Goal: Use online tool/utility: Use online tool/utility

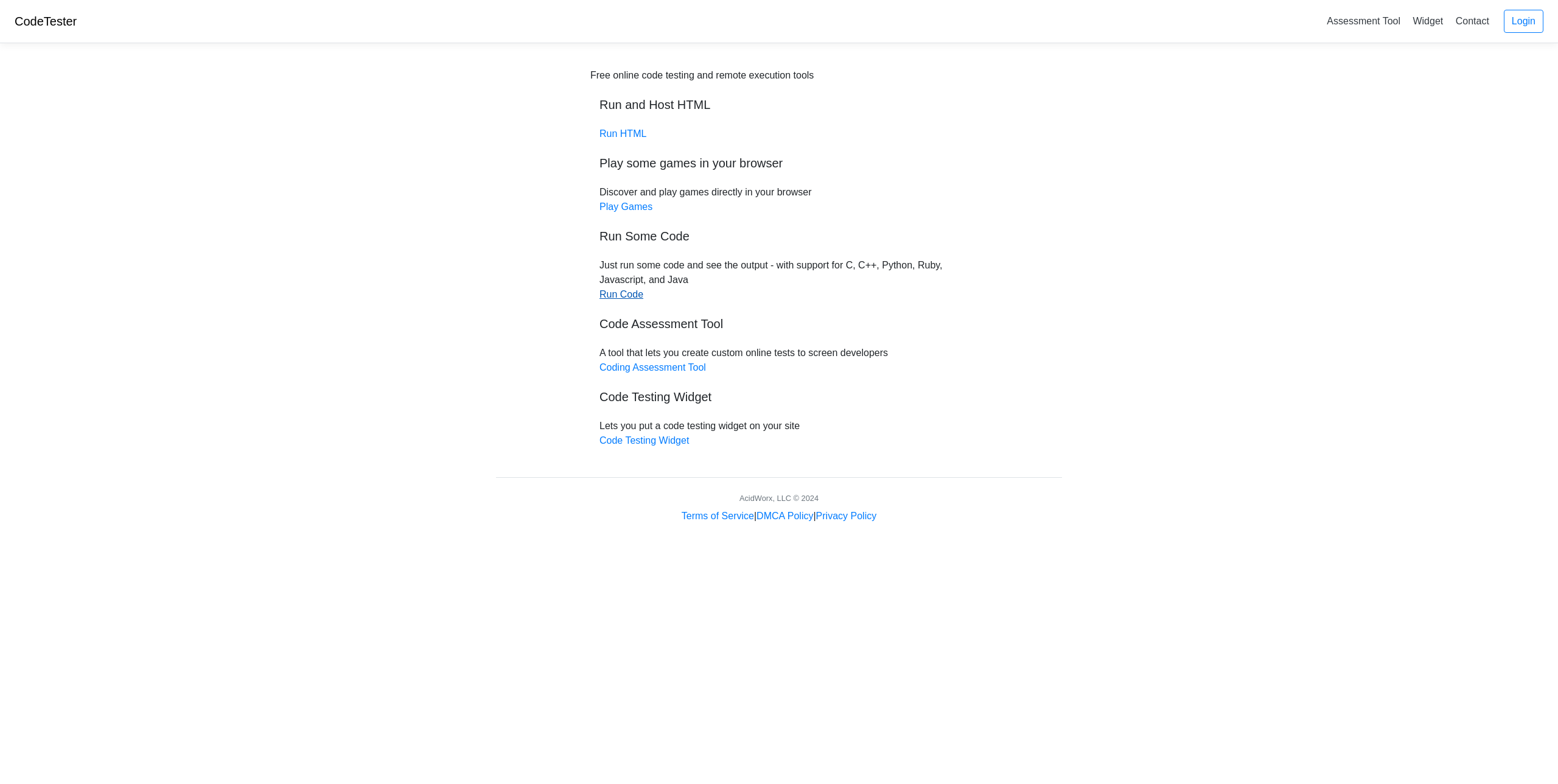
click at [622, 297] on link "Run Code" at bounding box center [621, 294] width 44 height 10
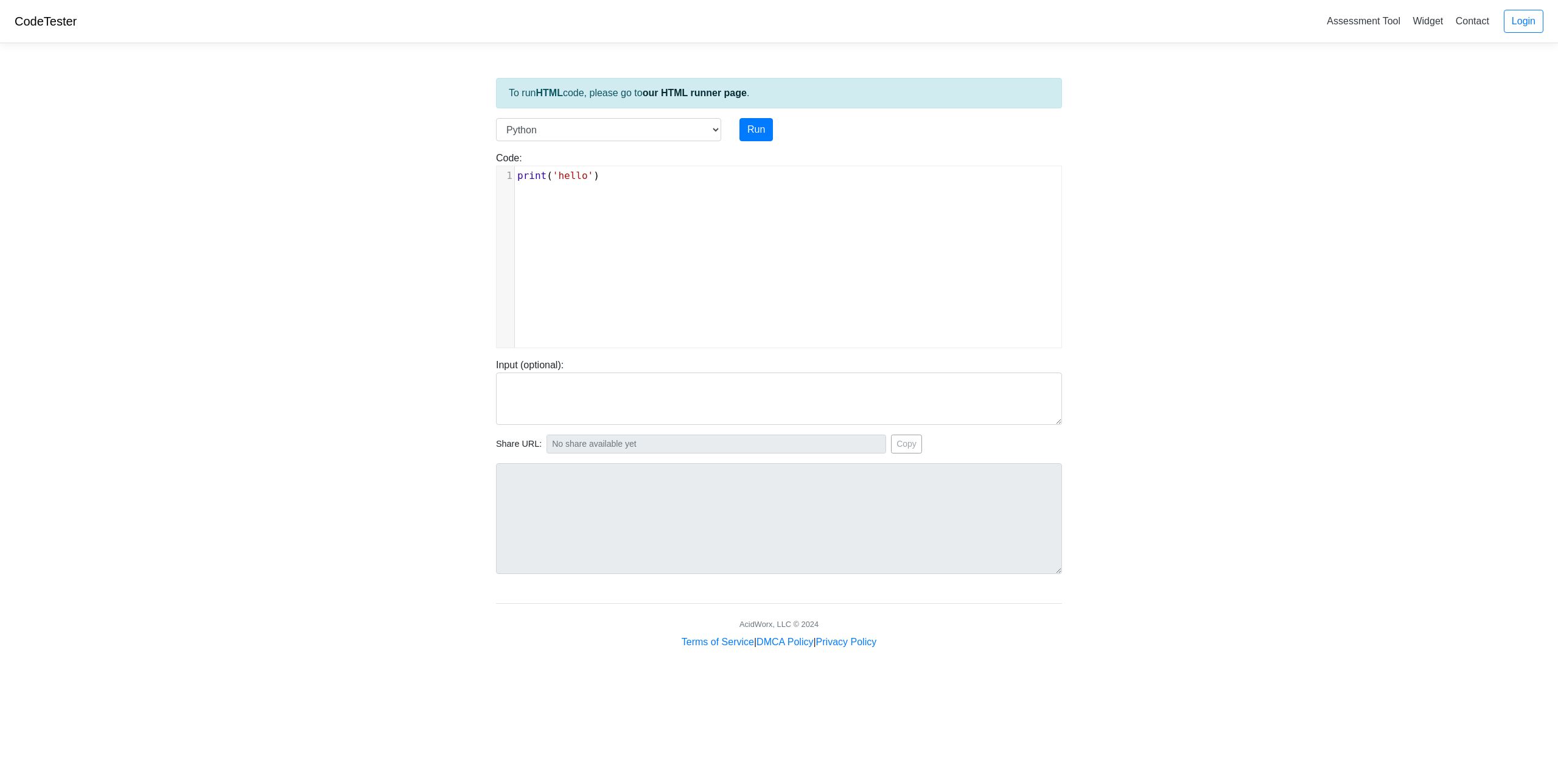
scroll to position [5, 0]
click at [556, 238] on div "xxxxxxxxxx 1 print ( 'hello' )" at bounding box center [788, 266] width 583 height 200
drag, startPoint x: 634, startPoint y: 189, endPoint x: 431, endPoint y: 189, distance: 203.0
click at [431, 189] on body "CodeTester Assessment Tool Widget Contact Login To run HTML code, please go to …" at bounding box center [779, 325] width 1558 height 649
type textarea "print('hello')"
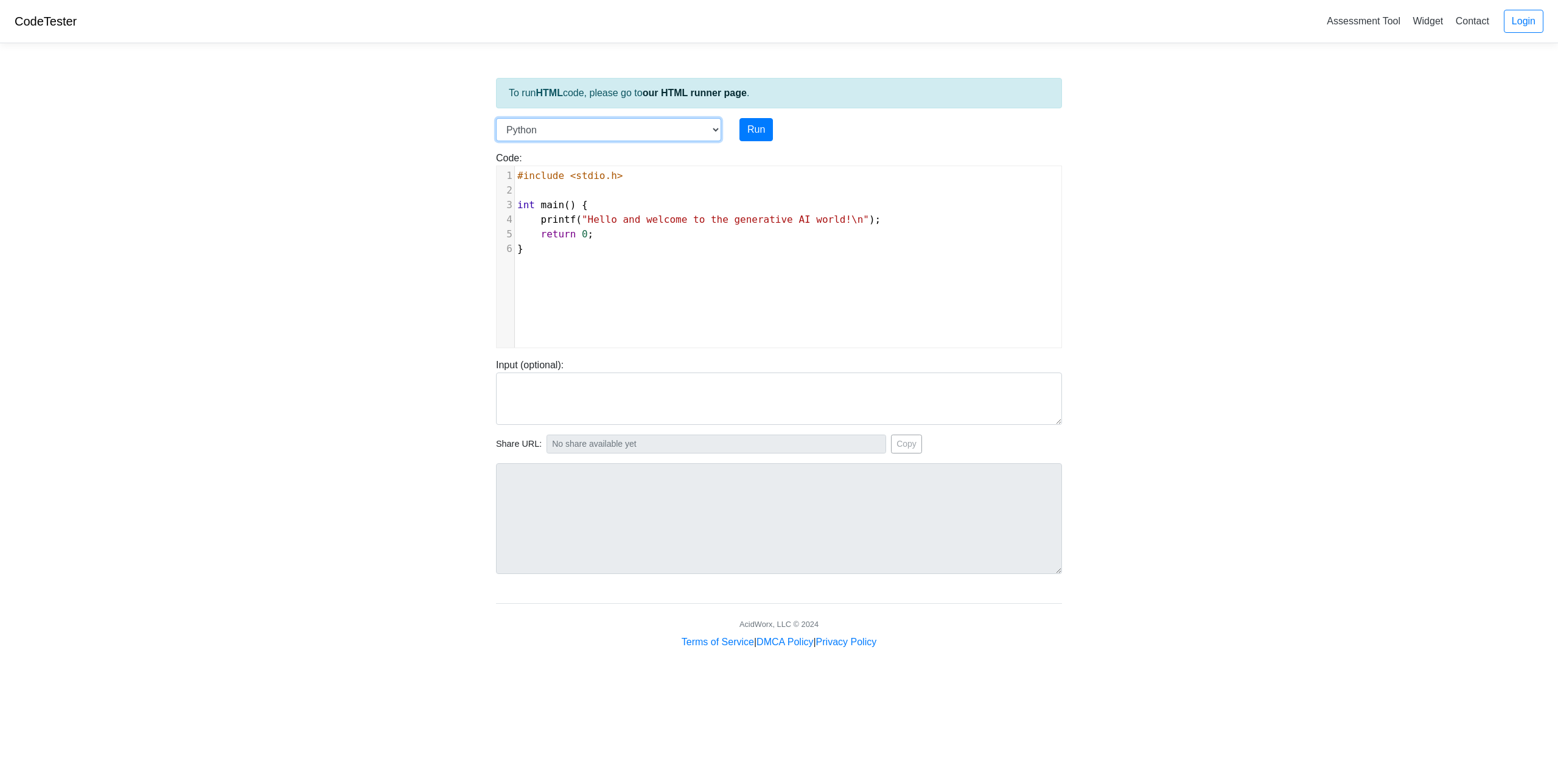
click at [710, 127] on select "C C++ Go Java Javascript Python Ruby" at bounding box center [608, 129] width 225 height 23
select select "c"
click at [496, 118] on select "C C++ Go Java Javascript Python Ruby" at bounding box center [608, 129] width 225 height 23
click at [754, 128] on button "Run" at bounding box center [756, 129] width 33 height 23
type input "[URL][DOMAIN_NAME]"
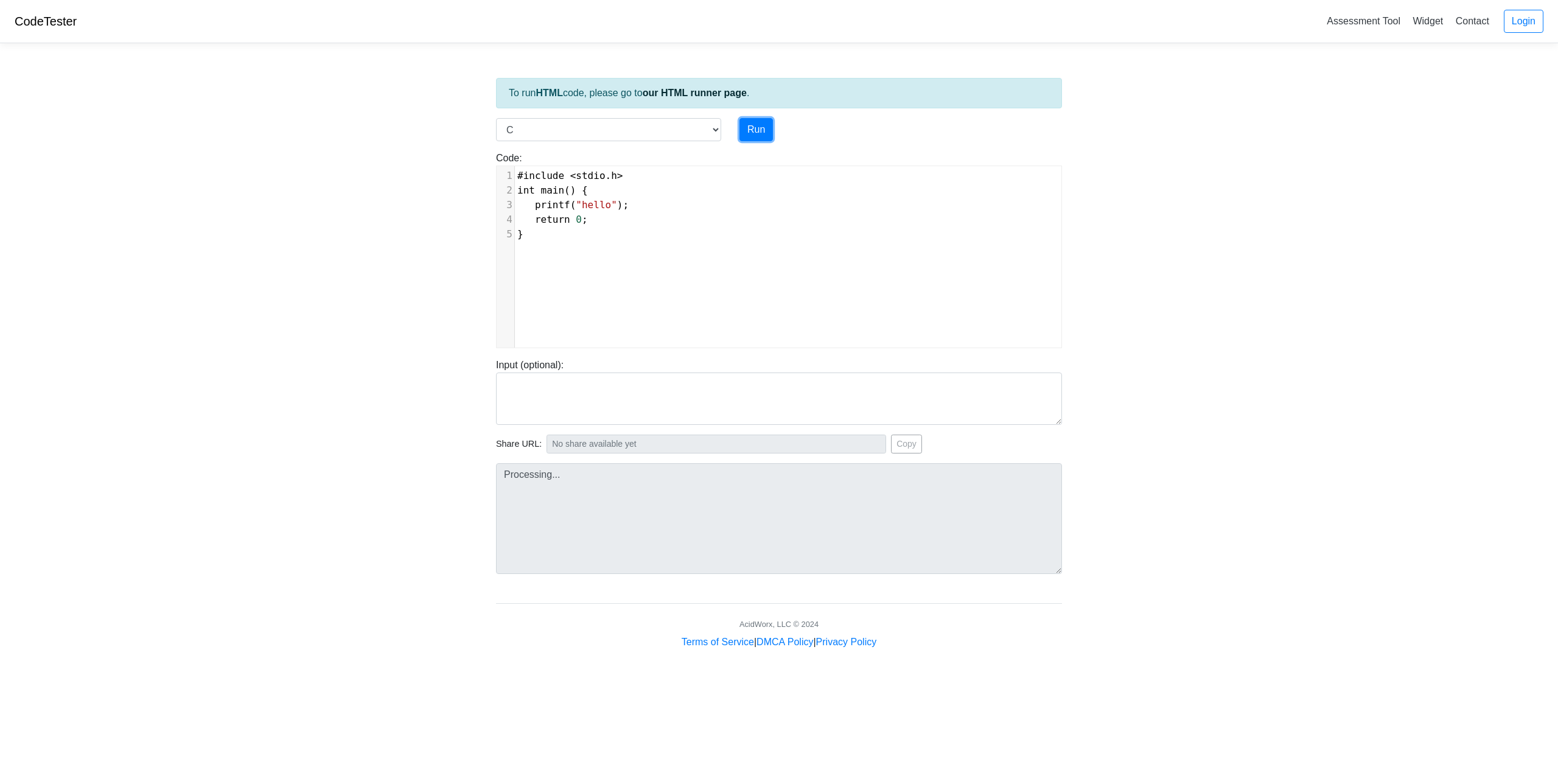
type textarea "Stdout: hello"
